Goal: Information Seeking & Learning: Learn about a topic

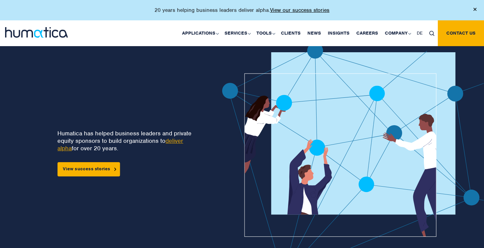
drag, startPoint x: 104, startPoint y: 61, endPoint x: 109, endPoint y: 60, distance: 4.8
click at [104, 61] on div "Humatica has helped business leaders and private equity sponsors to build organ…" at bounding box center [105, 163] width 166 height 241
click at [317, 36] on link "News" at bounding box center [314, 33] width 20 height 26
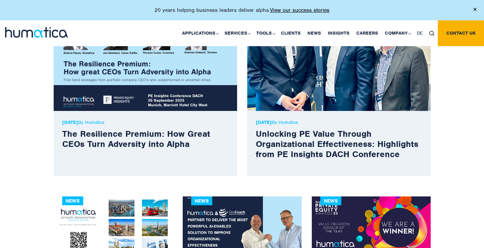
scroll to position [238, 0]
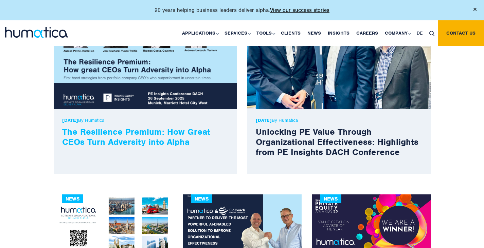
click at [132, 139] on link "The Resilience Premium: How Great CEOs Turn Adversity into Alpha" at bounding box center [136, 136] width 148 height 21
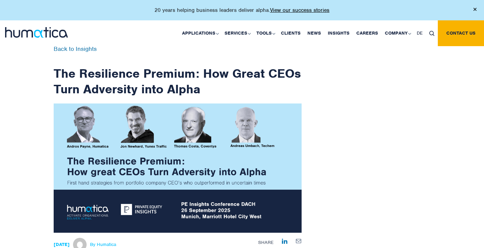
click at [32, 32] on img at bounding box center [36, 32] width 63 height 11
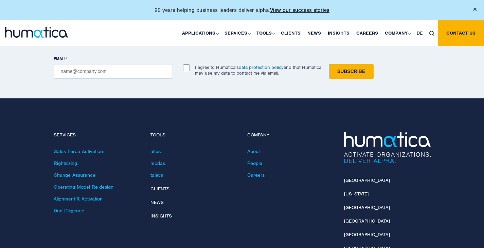
scroll to position [1936, 0]
